Goal: Communication & Community: Answer question/provide support

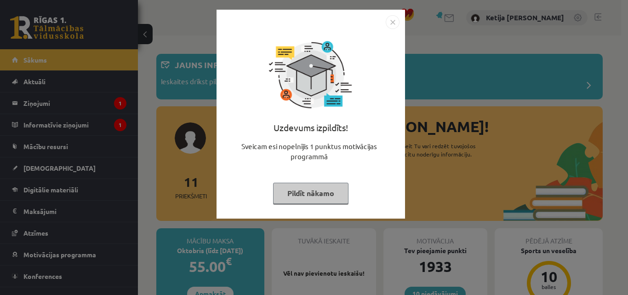
click at [298, 190] on button "Pildīt nākamo" at bounding box center [310, 192] width 75 height 21
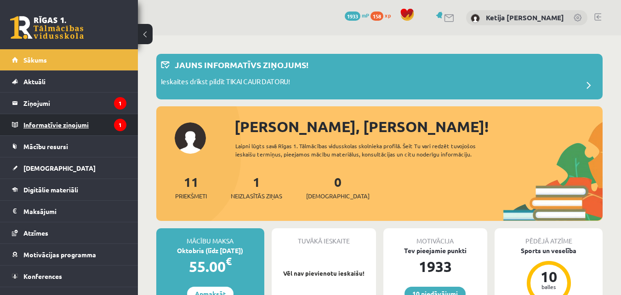
click at [95, 123] on legend "Informatīvie ziņojumi 1" at bounding box center [74, 124] width 103 height 21
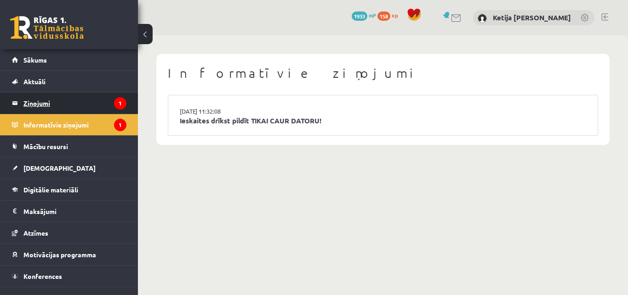
click at [87, 104] on legend "Ziņojumi 1" at bounding box center [74, 102] width 103 height 21
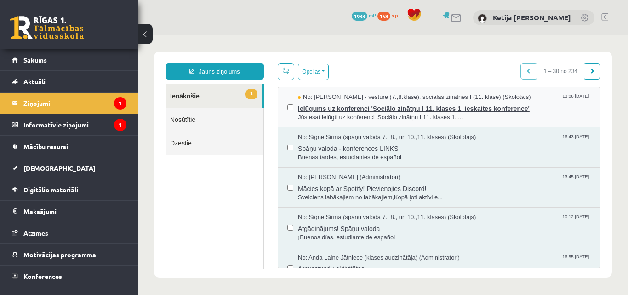
click at [347, 119] on span "Jūs esat ielūgti uz konferenci 'Sociālo zinātņu I 11. klases 1. ..." at bounding box center [444, 117] width 293 height 9
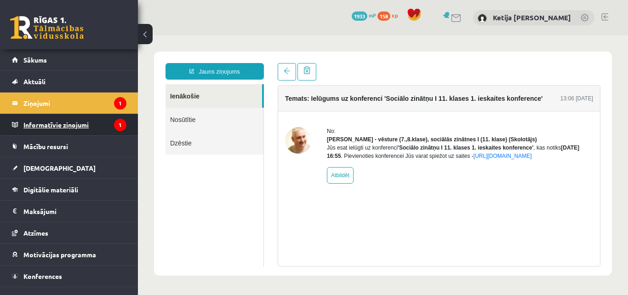
click at [76, 120] on legend "Informatīvie ziņojumi 1" at bounding box center [74, 124] width 103 height 21
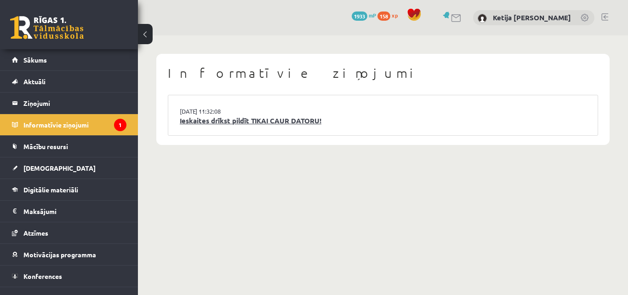
click at [243, 122] on link "Ieskaites drīkst pildīt TIKAI CAUR DATORU!" at bounding box center [383, 120] width 406 height 11
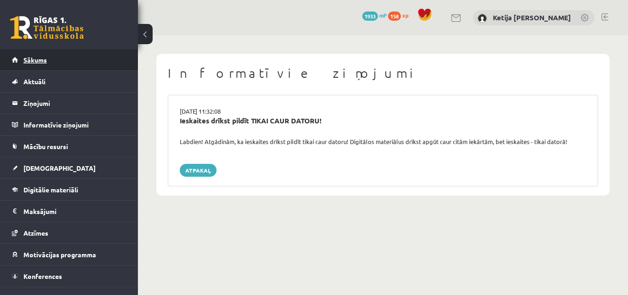
click at [59, 52] on link "Sākums" at bounding box center [69, 59] width 114 height 21
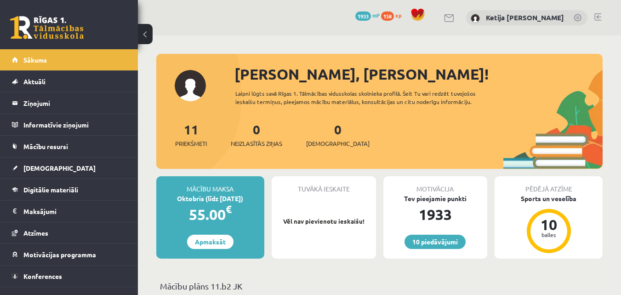
click at [598, 18] on link at bounding box center [597, 16] width 7 height 7
